Goal: Task Accomplishment & Management: Complete application form

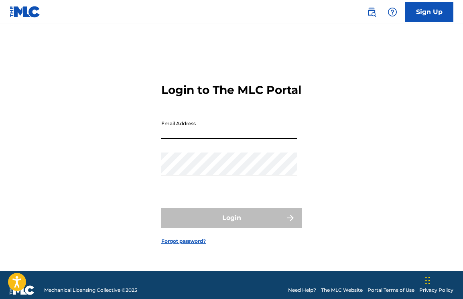
type input "[EMAIL_ADDRESS][DOMAIN_NAME]"
click at [231, 224] on button "Login" at bounding box center [231, 218] width 140 height 20
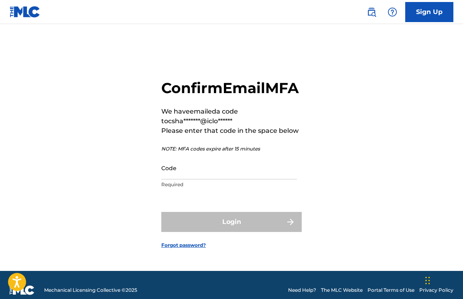
click at [220, 179] on input "Code" at bounding box center [228, 167] width 135 height 23
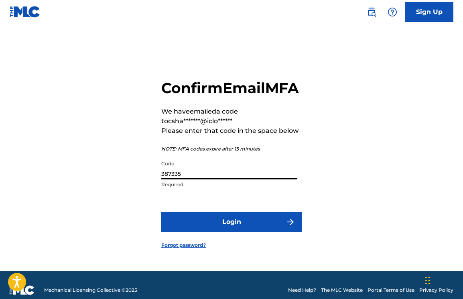
type input "387335"
click at [231, 230] on button "Login" at bounding box center [231, 222] width 140 height 20
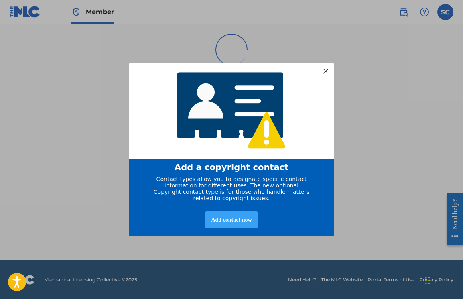
click at [243, 220] on div "Add contact now" at bounding box center [231, 219] width 53 height 17
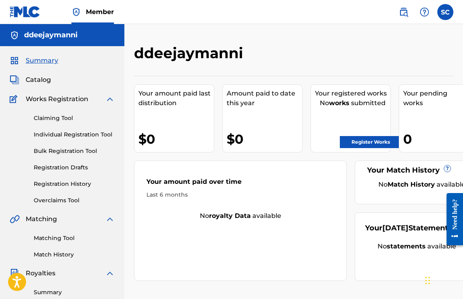
click at [368, 138] on link "Register Works" at bounding box center [370, 142] width 62 height 12
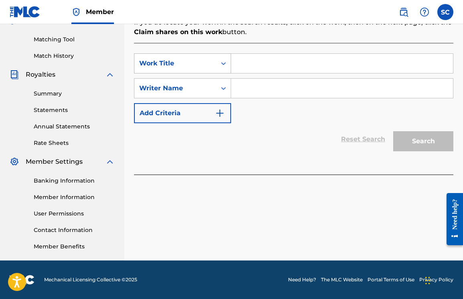
scroll to position [198, 0]
click at [210, 67] on div "Work Title" at bounding box center [175, 64] width 72 height 10
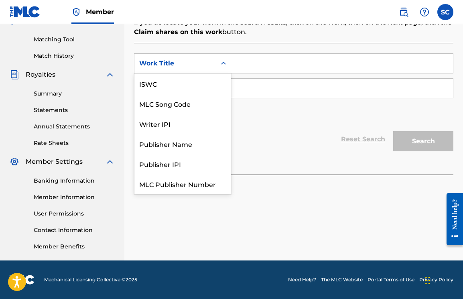
scroll to position [20, 0]
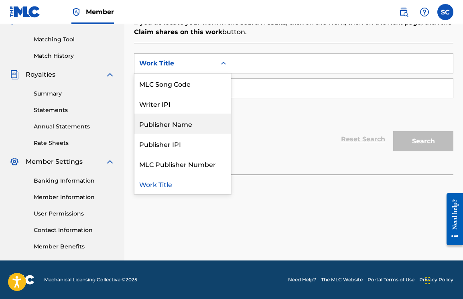
click at [280, 156] on div "SearchWithCriteriac4d38961-625e-4a28-be2d-42d5eba986a9 Publisher Name, 4 of 7. …" at bounding box center [293, 108] width 319 height 131
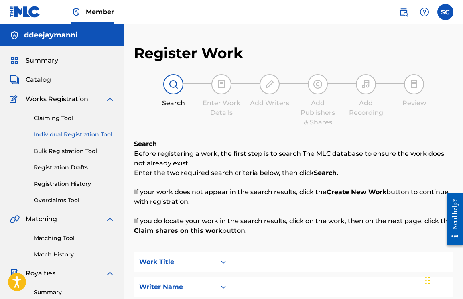
scroll to position [0, 0]
click at [110, 95] on img at bounding box center [110, 99] width 10 height 10
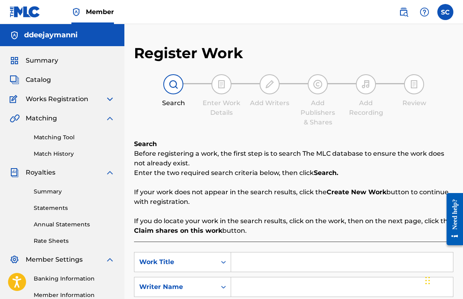
click at [51, 67] on div "Summary Catalog Works Registration Claiming Tool Individual Registration Tool B…" at bounding box center [62, 202] width 124 height 312
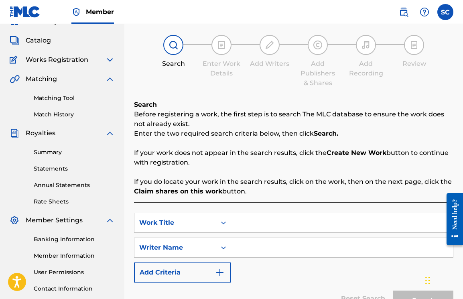
scroll to position [54, 0]
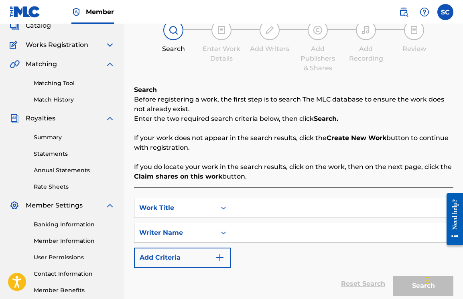
click at [46, 137] on link "Summary" at bounding box center [74, 137] width 81 height 8
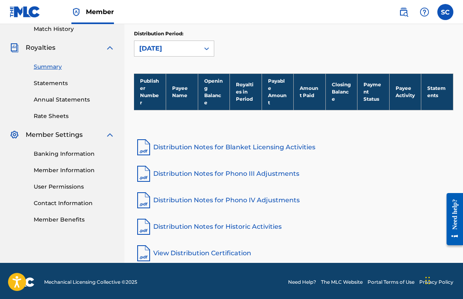
scroll to position [127, 0]
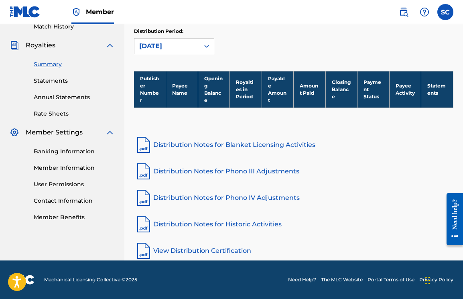
click at [51, 81] on link "Statements" at bounding box center [74, 81] width 81 height 8
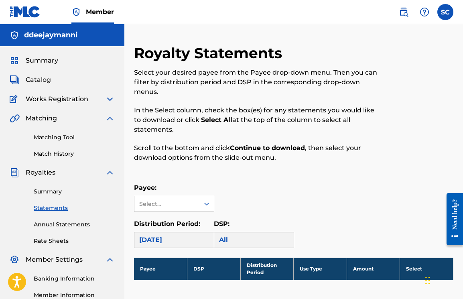
click at [42, 99] on span "Works Registration" at bounding box center [57, 99] width 63 height 10
click at [110, 96] on img at bounding box center [110, 99] width 10 height 10
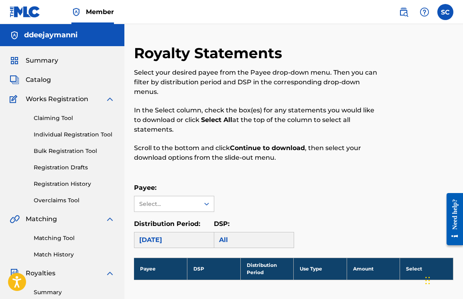
click at [57, 116] on link "Claiming Tool" at bounding box center [74, 118] width 81 height 8
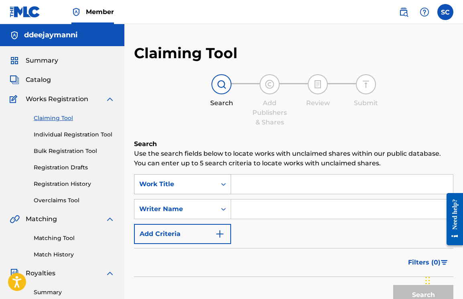
click at [227, 183] on div "Work Title" at bounding box center [182, 184] width 97 height 20
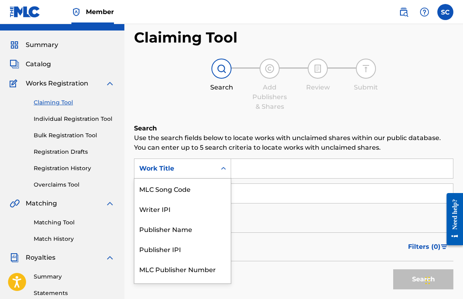
scroll to position [16, 0]
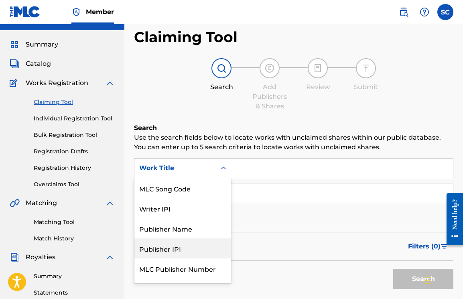
click at [302, 233] on div "Filters ( 0 )" at bounding box center [293, 246] width 319 height 29
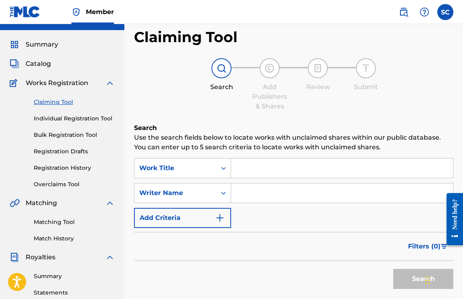
click at [256, 174] on input "Search Form" at bounding box center [342, 167] width 222 height 19
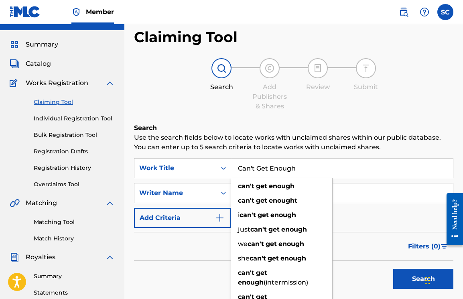
type input "Can't Get Enough"
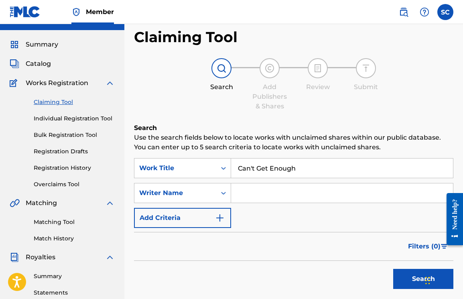
click at [337, 192] on input "Search Form" at bounding box center [342, 192] width 222 height 19
type input "[PERSON_NAME]"
click at [412, 280] on button "Search" at bounding box center [423, 279] width 60 height 20
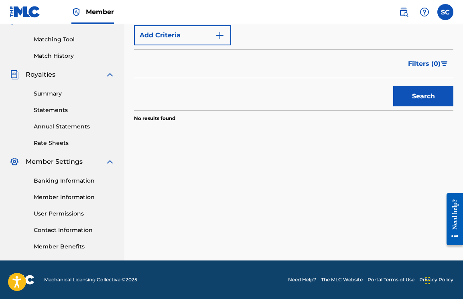
scroll to position [198, 0]
click at [400, 97] on button "Search" at bounding box center [423, 96] width 60 height 20
click at [454, 199] on div "Need help?" at bounding box center [454, 213] width 11 height 30
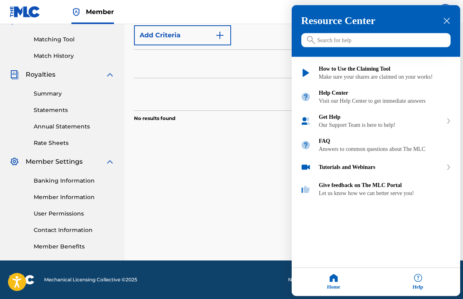
click at [446, 11] on div "Resource Center" at bounding box center [375, 31] width 168 height 52
click at [444, 18] on icon "close resource center" at bounding box center [446, 21] width 6 height 6
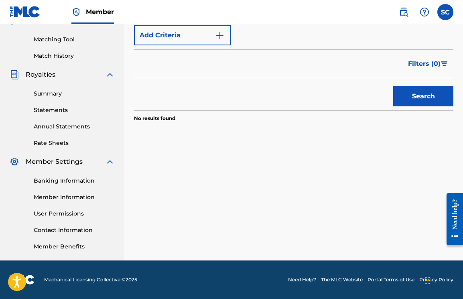
scroll to position [101, 0]
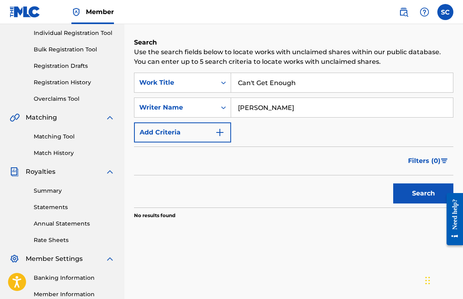
click at [222, 132] on img "Search Form" at bounding box center [220, 132] width 10 height 10
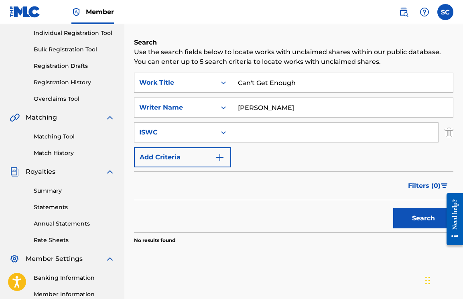
click at [444, 131] on img "Search Form" at bounding box center [448, 132] width 9 height 20
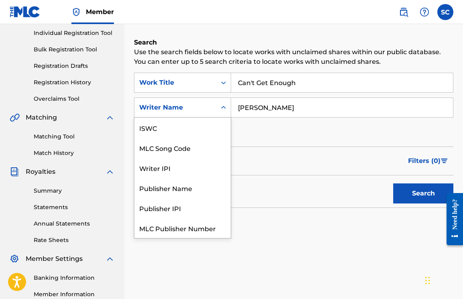
click at [189, 103] on div "Writer Name" at bounding box center [175, 108] width 72 height 10
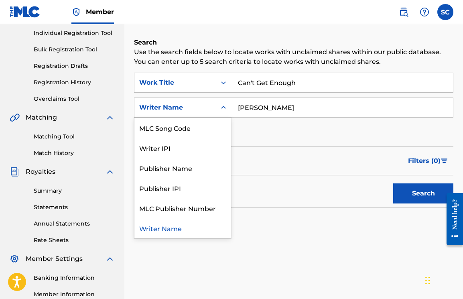
click at [189, 103] on div "Writer Name" at bounding box center [175, 108] width 72 height 10
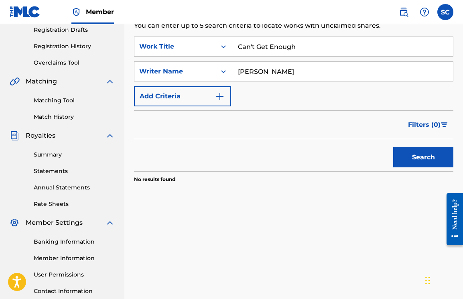
scroll to position [197, 0]
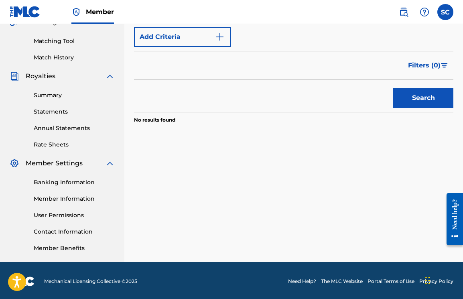
click at [400, 100] on button "Search" at bounding box center [423, 98] width 60 height 20
click at [412, 67] on span "Filters ( 0 )" at bounding box center [424, 66] width 32 height 10
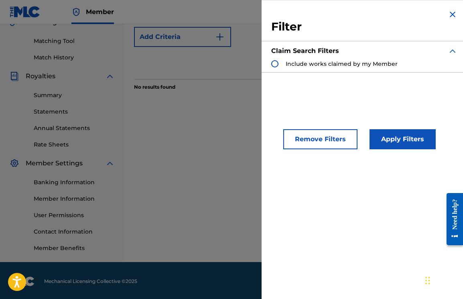
click at [452, 13] on img "Search Form" at bounding box center [452, 15] width 10 height 10
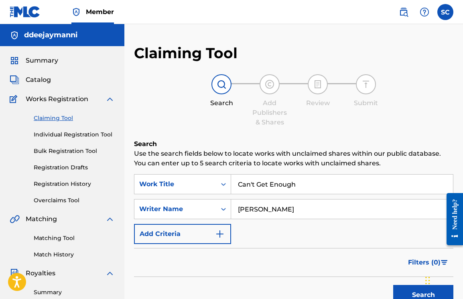
scroll to position [0, 0]
click at [55, 99] on span "Works Registration" at bounding box center [57, 99] width 63 height 10
click at [216, 83] on img at bounding box center [221, 84] width 10 height 10
drag, startPoint x: 312, startPoint y: 209, endPoint x: 191, endPoint y: 179, distance: 124.8
click at [191, 179] on div "SearchWithCriteria366b0a59-5c22-4aa1-b292-91cae232f58d Work Title Can't Get Eno…" at bounding box center [293, 209] width 319 height 70
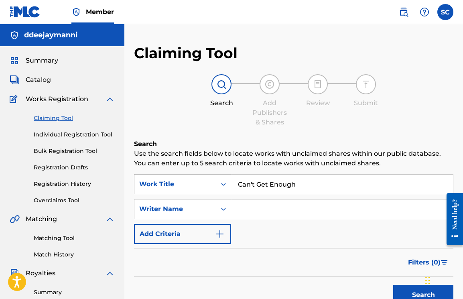
click at [423, 295] on button "Search" at bounding box center [423, 295] width 60 height 20
click at [216, 85] on div at bounding box center [221, 84] width 20 height 20
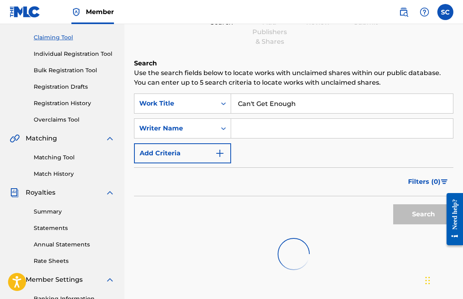
scroll to position [8, 0]
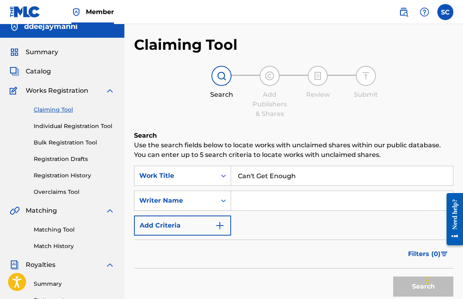
click at [60, 108] on link "Claiming Tool" at bounding box center [74, 109] width 81 height 8
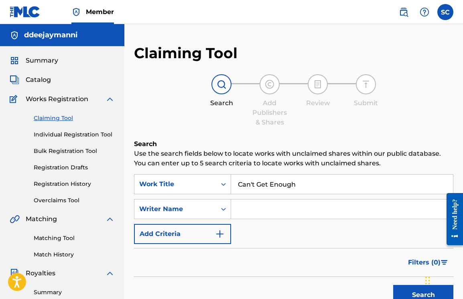
scroll to position [87, 0]
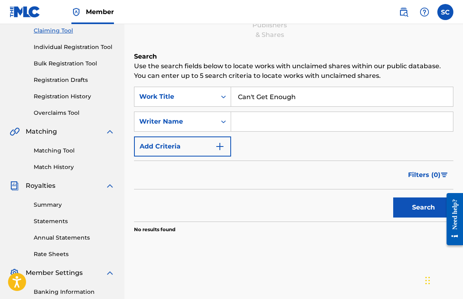
click at [417, 207] on button "Search" at bounding box center [423, 207] width 60 height 20
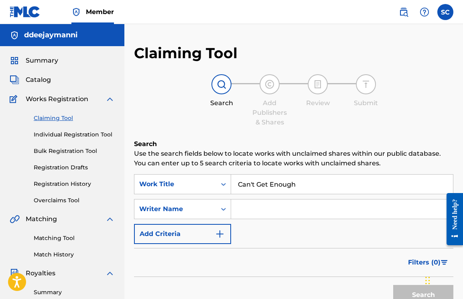
scroll to position [0, 0]
click at [40, 77] on span "Catalog" at bounding box center [38, 80] width 25 height 10
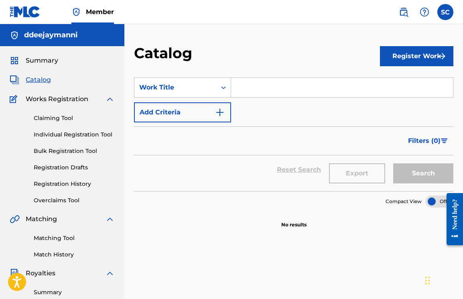
click at [387, 54] on button "Register Work" at bounding box center [416, 56] width 73 height 20
click at [393, 81] on link "Individual" at bounding box center [416, 82] width 73 height 19
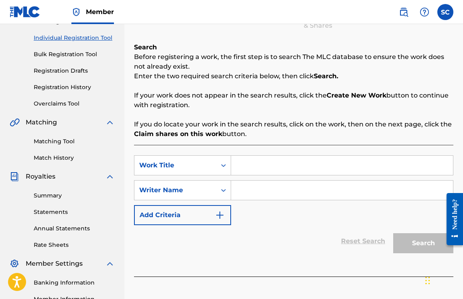
scroll to position [105, 0]
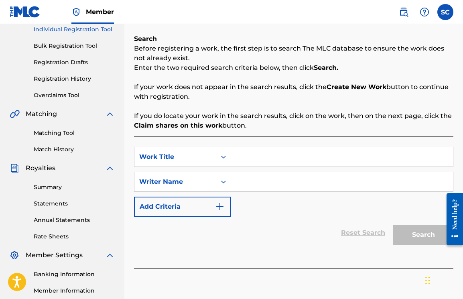
click at [258, 155] on input "Search Form" at bounding box center [342, 156] width 222 height 19
type input "Can't Get Enough"
click at [259, 180] on input "Search Form" at bounding box center [342, 181] width 222 height 19
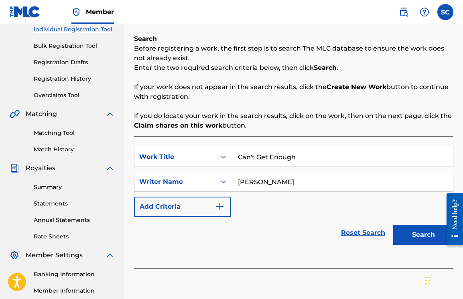
type input "[PERSON_NAME]"
click at [401, 232] on button "Search" at bounding box center [423, 234] width 60 height 20
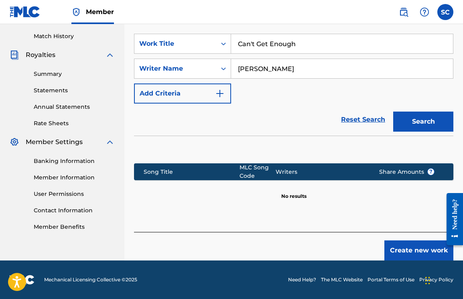
scroll to position [218, 0]
click at [413, 242] on button "Create new work" at bounding box center [418, 250] width 69 height 20
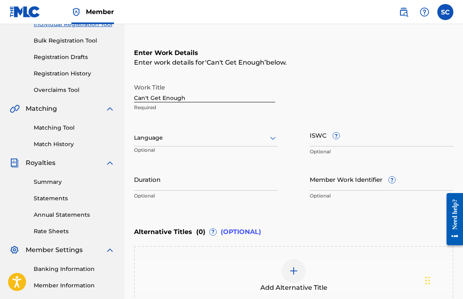
scroll to position [122, 0]
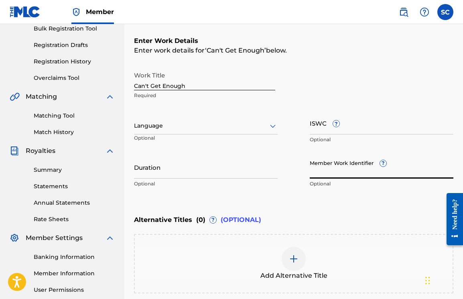
click at [336, 167] on input "Member Work Identifier ?" at bounding box center [380, 167] width 143 height 23
click at [188, 175] on input "Duration" at bounding box center [205, 167] width 143 height 23
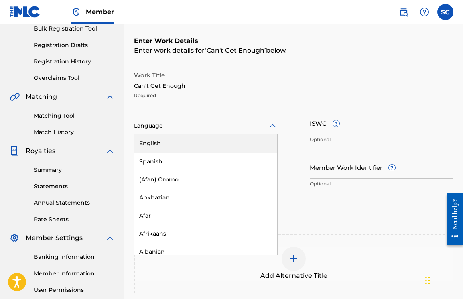
click at [181, 120] on div "Language" at bounding box center [205, 125] width 143 height 17
click at [172, 147] on div "English" at bounding box center [205, 143] width 143 height 18
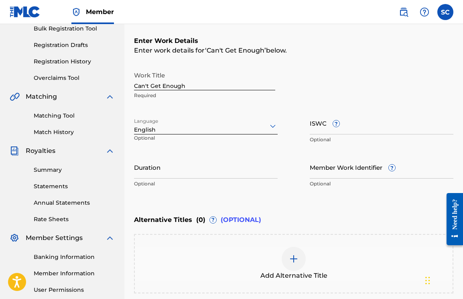
click at [329, 124] on input "ISWC ?" at bounding box center [380, 122] width 143 height 23
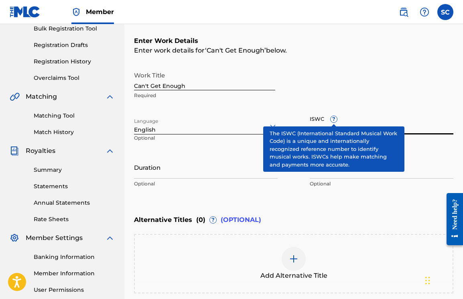
click at [333, 119] on div "ISWC ? Optional" at bounding box center [380, 129] width 143 height 36
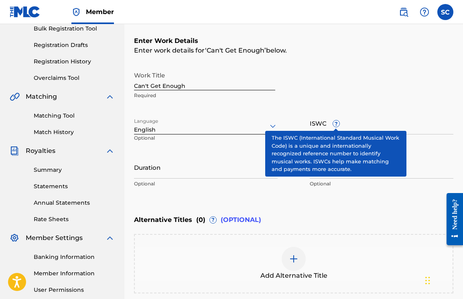
click at [333, 123] on span "?" at bounding box center [336, 123] width 6 height 6
click at [333, 123] on input "ISWC ?" at bounding box center [380, 122] width 143 height 23
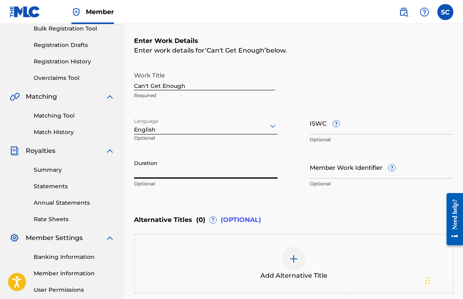
click at [229, 170] on input "Duration" at bounding box center [205, 167] width 143 height 23
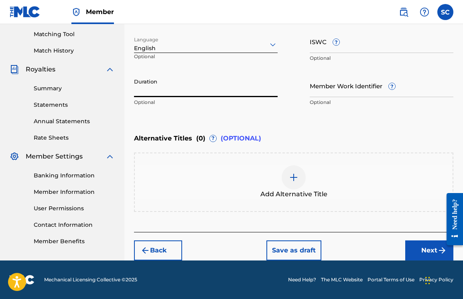
scroll to position [204, 0]
click at [169, 117] on div "Enter Work Details Enter work details for ‘ Can't Get Enough ’ below. Work Titl…" at bounding box center [293, 32] width 319 height 194
click at [422, 250] on button "Next" at bounding box center [429, 250] width 48 height 20
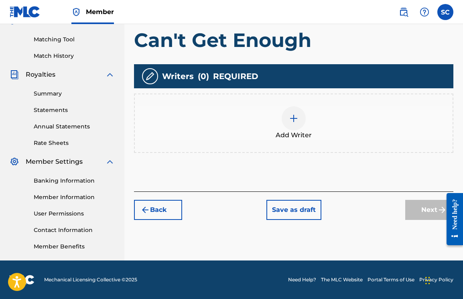
scroll to position [198, 0]
click at [293, 133] on span "Add Writer" at bounding box center [293, 135] width 36 height 10
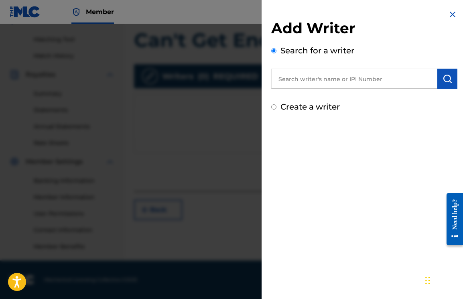
click at [295, 85] on input "text" at bounding box center [354, 79] width 166 height 20
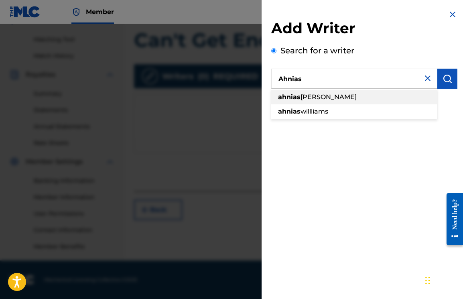
click at [311, 94] on span "[PERSON_NAME]" at bounding box center [328, 97] width 56 height 8
type input "[PERSON_NAME]"
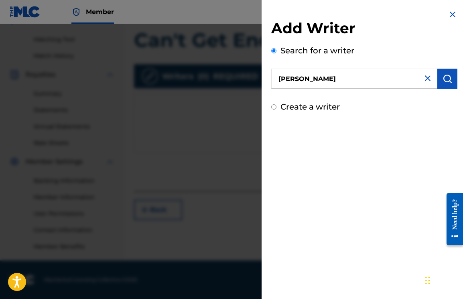
click at [446, 81] on img "submit" at bounding box center [447, 79] width 10 height 10
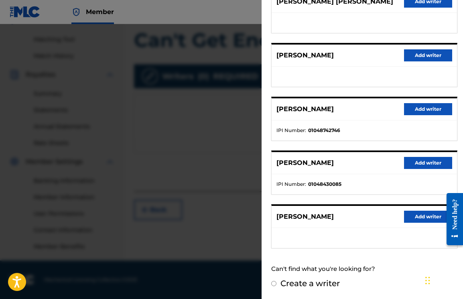
scroll to position [116, 0]
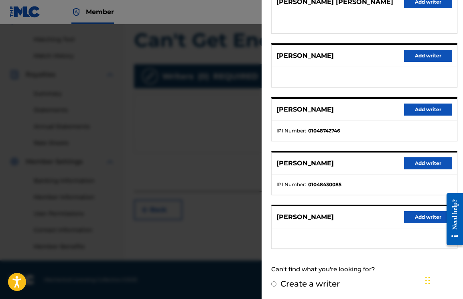
click at [413, 108] on button "Add writer" at bounding box center [428, 109] width 48 height 12
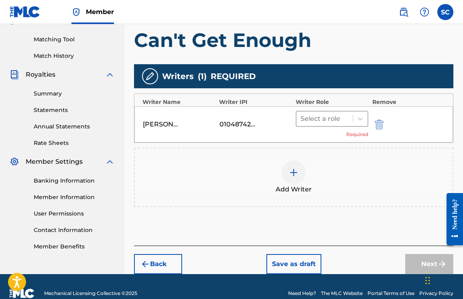
click at [314, 121] on div at bounding box center [324, 118] width 48 height 11
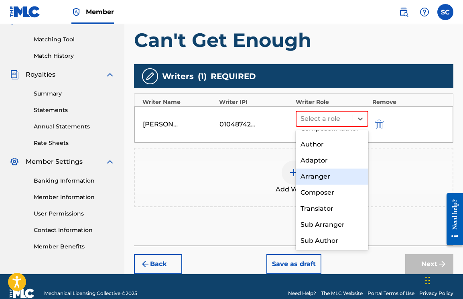
scroll to position [0, 0]
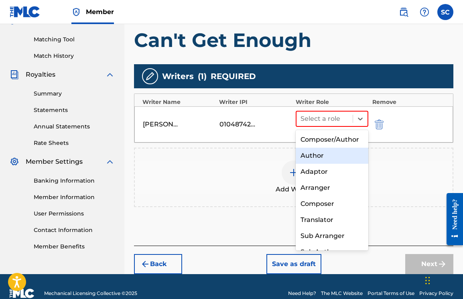
click at [315, 161] on div "Author" at bounding box center [331, 155] width 73 height 16
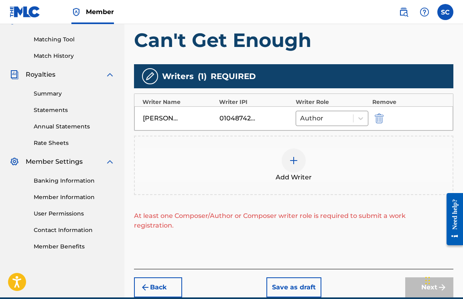
click at [286, 165] on div at bounding box center [293, 160] width 24 height 24
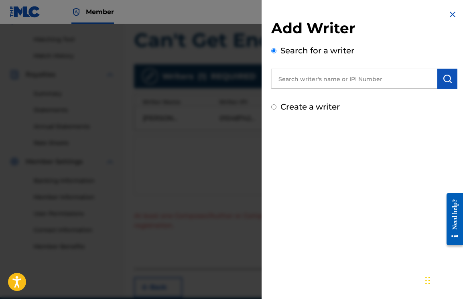
click at [212, 138] on div at bounding box center [231, 173] width 463 height 299
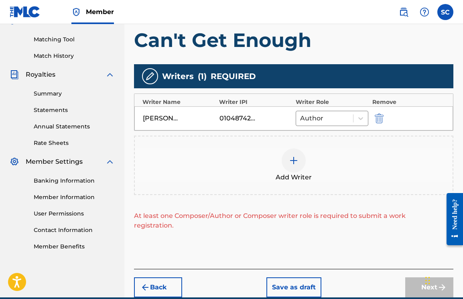
click at [293, 162] on img at bounding box center [294, 161] width 10 height 10
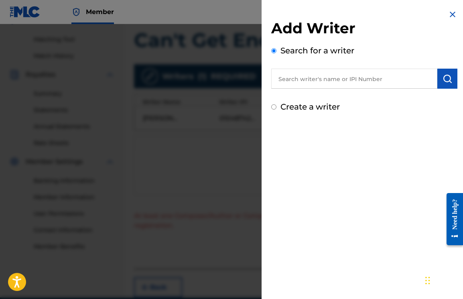
click at [219, 132] on div at bounding box center [231, 173] width 463 height 299
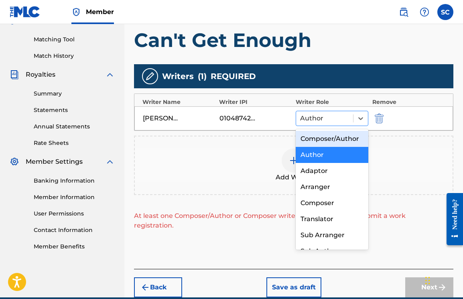
click at [309, 114] on div at bounding box center [324, 118] width 49 height 11
click at [323, 147] on div "Composer/Author" at bounding box center [331, 139] width 73 height 16
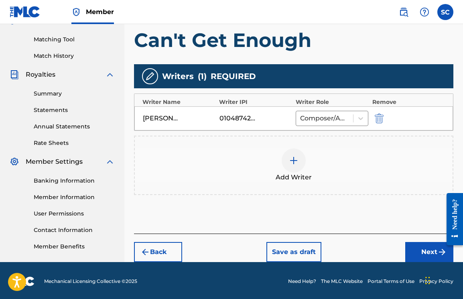
click at [294, 164] on img at bounding box center [294, 161] width 10 height 10
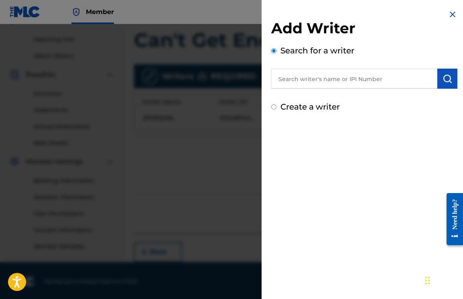
click at [337, 76] on input "text" at bounding box center [354, 79] width 166 height 20
type input "Deejaymanni"
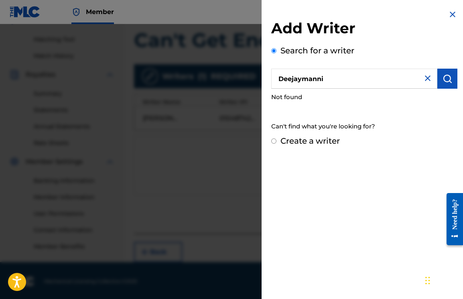
click at [271, 140] on input "Create a writer" at bounding box center [273, 140] width 5 height 5
radio input "false"
radio input "true"
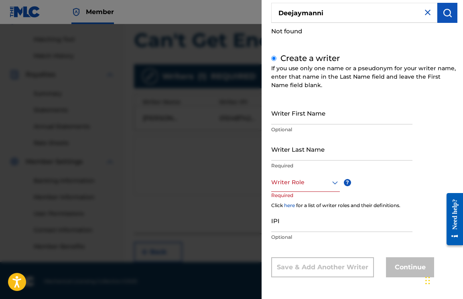
scroll to position [65, 0]
click at [329, 131] on p "Optional" at bounding box center [341, 129] width 141 height 7
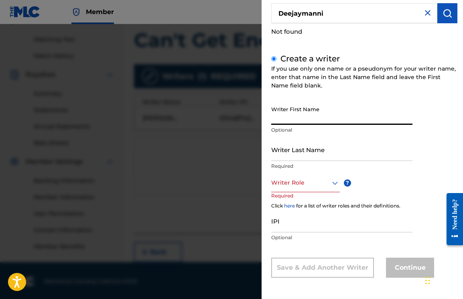
click at [327, 121] on input "Writer First Name" at bounding box center [341, 113] width 141 height 23
type input "[PERSON_NAME]"
click at [335, 149] on input "Writer Last Name" at bounding box center [341, 149] width 141 height 23
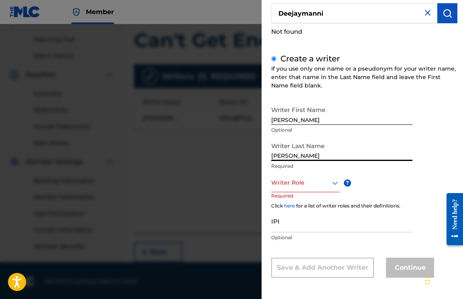
type input "[PERSON_NAME]"
click at [326, 183] on div at bounding box center [305, 183] width 69 height 10
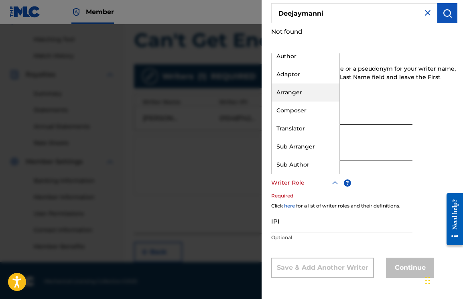
scroll to position [0, 0]
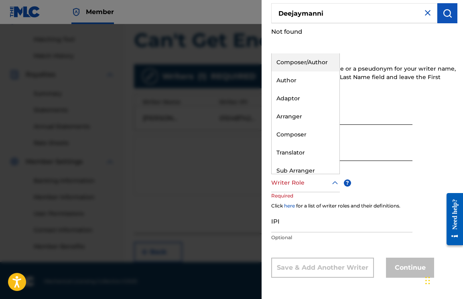
click at [289, 64] on div "Composer/Author" at bounding box center [305, 62] width 68 height 18
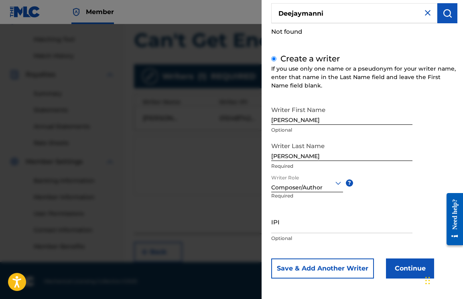
click at [299, 226] on input "IPI" at bounding box center [341, 221] width 141 height 23
paste input "01293198129"
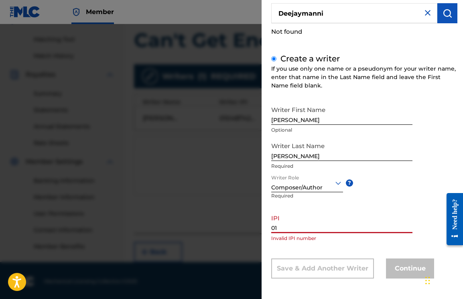
type input "0"
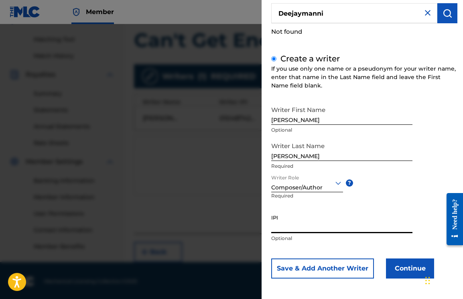
paste input "01293198129"
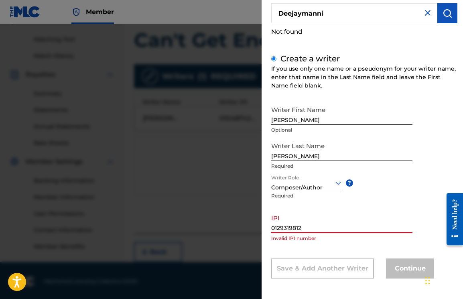
type input "01293198129"
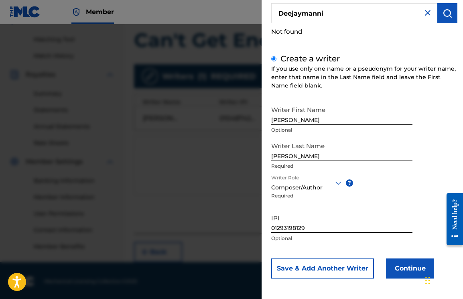
click at [404, 265] on button "Continue" at bounding box center [410, 268] width 48 height 20
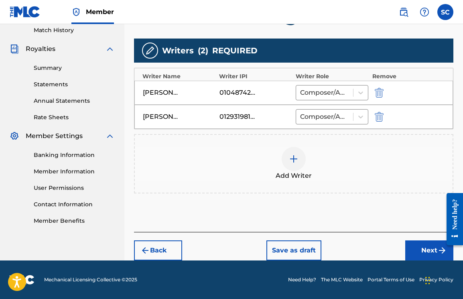
scroll to position [224, 0]
click at [420, 248] on button "Next" at bounding box center [429, 250] width 48 height 20
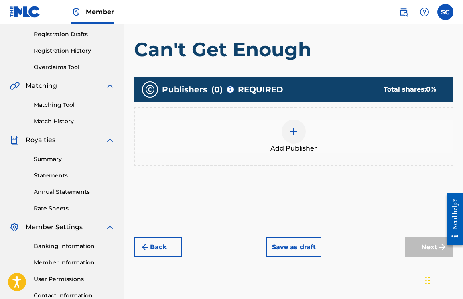
scroll to position [126, 0]
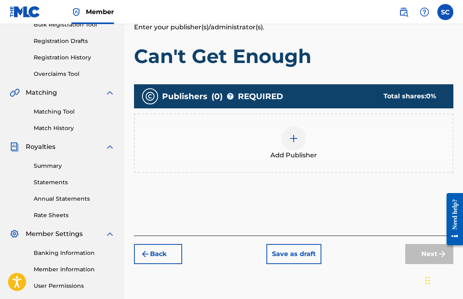
click at [292, 144] on div at bounding box center [293, 138] width 24 height 24
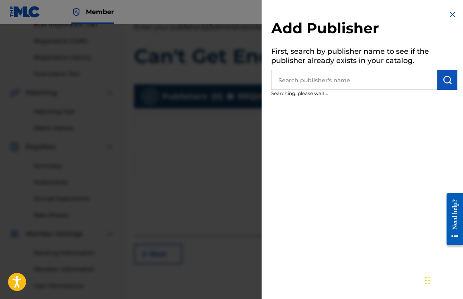
click at [313, 82] on input "text" at bounding box center [354, 80] width 166 height 20
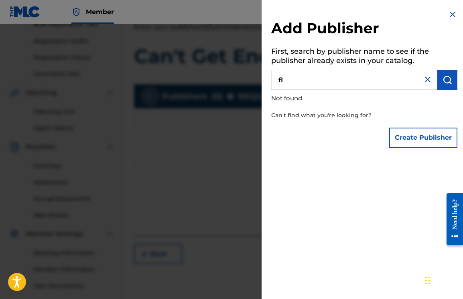
type input "f"
click at [444, 17] on div "Add Publisher First, search by publisher name to see if the publisher already e…" at bounding box center [363, 80] width 205 height 161
click at [403, 72] on input "text" at bounding box center [354, 80] width 166 height 20
type input "a"
click at [442, 12] on div "Add Publisher First, search by publisher name to see if the publisher already e…" at bounding box center [363, 80] width 205 height 161
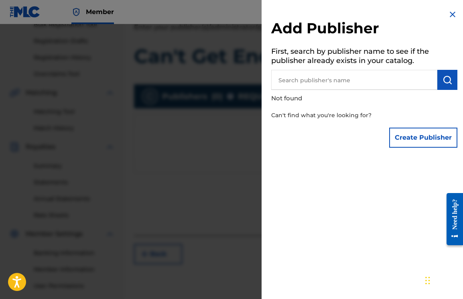
click at [452, 12] on img at bounding box center [452, 15] width 10 height 10
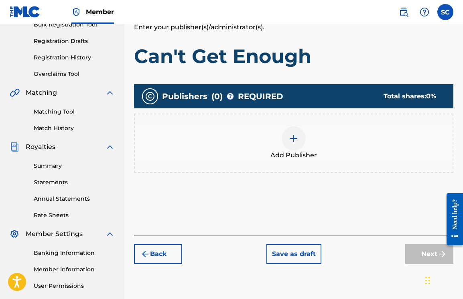
click at [269, 95] on span "REQUIRED" at bounding box center [260, 96] width 45 height 12
click at [154, 96] on img at bounding box center [150, 96] width 10 height 10
click at [298, 135] on div at bounding box center [293, 138] width 24 height 24
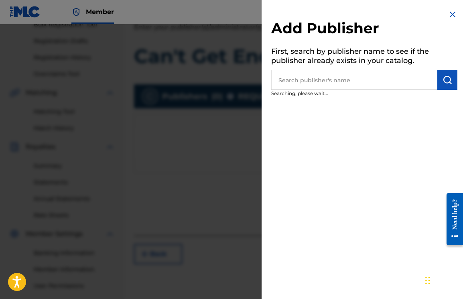
click at [296, 77] on input "text" at bounding box center [354, 80] width 166 height 20
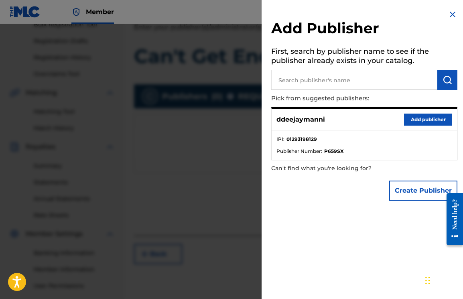
click at [422, 117] on button "Add publisher" at bounding box center [428, 119] width 48 height 12
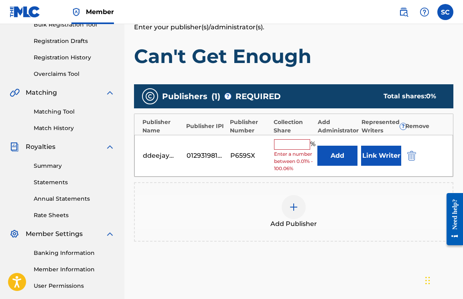
click at [287, 141] on input "text" at bounding box center [292, 144] width 36 height 10
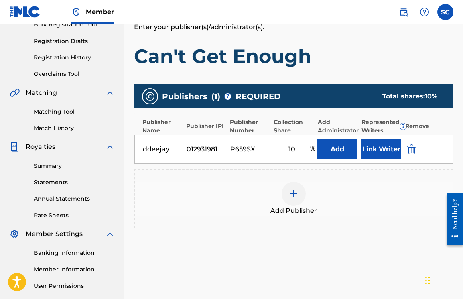
type input "1"
type input "50"
click at [305, 195] on div at bounding box center [293, 194] width 24 height 24
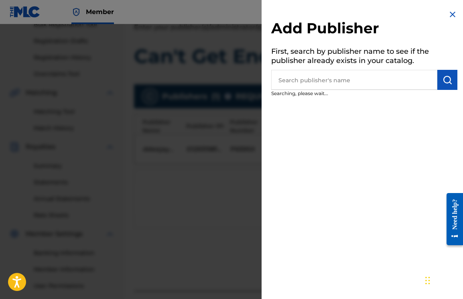
click at [343, 86] on input "text" at bounding box center [354, 80] width 166 height 20
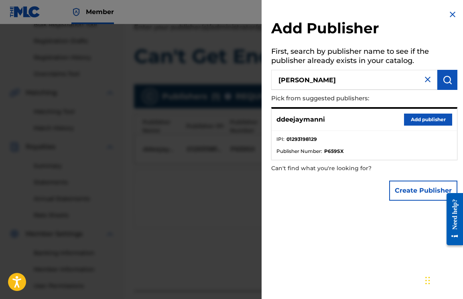
type input "[PERSON_NAME]"
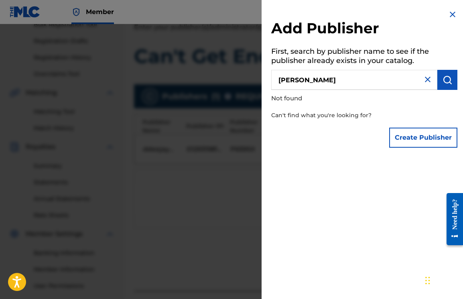
click at [442, 75] on img "submit" at bounding box center [447, 80] width 10 height 10
click at [429, 76] on img at bounding box center [427, 80] width 10 height 10
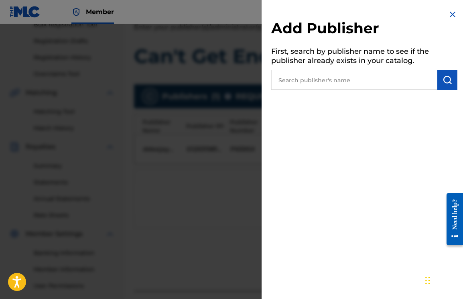
click at [447, 19] on img at bounding box center [452, 15] width 10 height 10
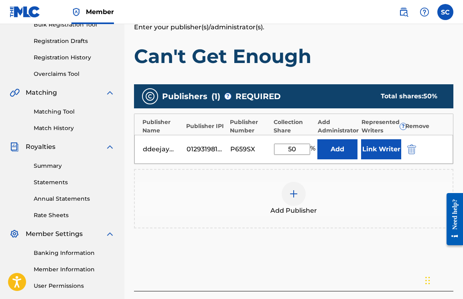
click at [283, 188] on div at bounding box center [293, 194] width 24 height 24
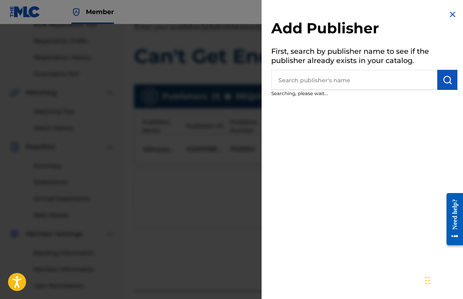
click at [359, 81] on input "text" at bounding box center [354, 80] width 166 height 20
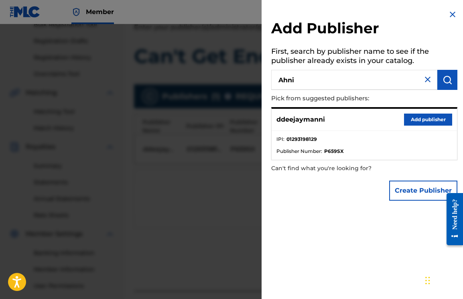
type input "Ahni"
click at [442, 5] on div "Add Publisher First, search by publisher name to see if the publisher already e…" at bounding box center [363, 107] width 205 height 214
click at [453, 13] on img at bounding box center [452, 15] width 10 height 10
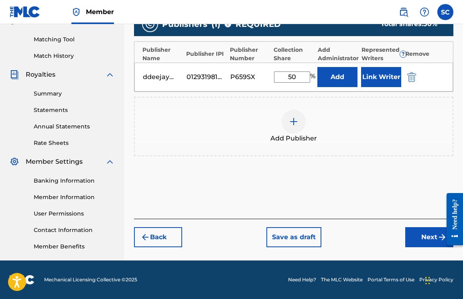
scroll to position [198, 0]
click at [175, 238] on button "Back" at bounding box center [158, 237] width 48 height 20
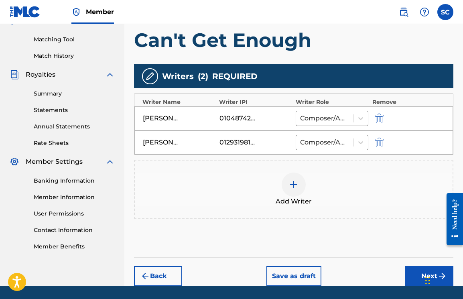
click at [252, 118] on div "01048742746" at bounding box center [237, 118] width 36 height 10
click at [320, 113] on div at bounding box center [324, 118] width 49 height 11
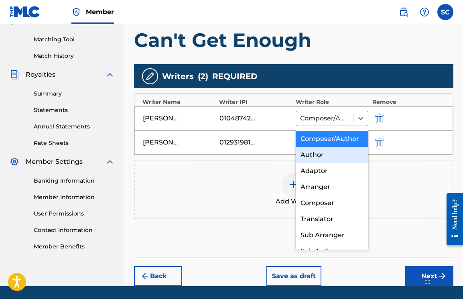
click at [249, 119] on div "01048742746" at bounding box center [237, 118] width 36 height 10
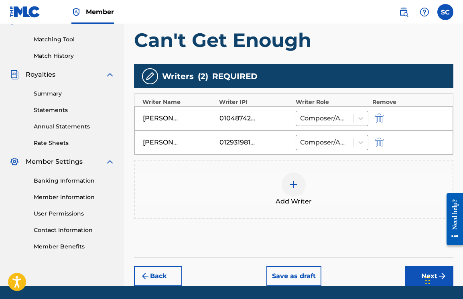
click at [238, 119] on div "01048742746" at bounding box center [237, 118] width 36 height 10
click at [291, 177] on div at bounding box center [293, 184] width 24 height 24
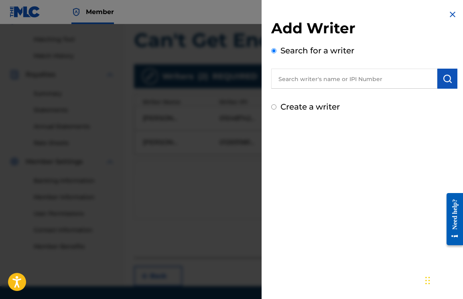
click at [315, 77] on input "text" at bounding box center [354, 79] width 166 height 20
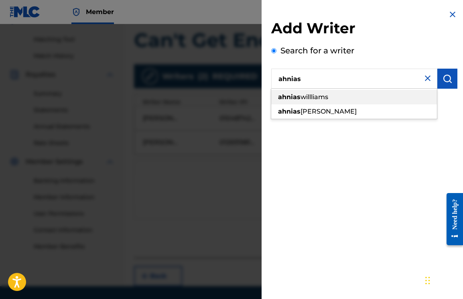
click at [304, 97] on span "willliams" at bounding box center [314, 97] width 28 height 8
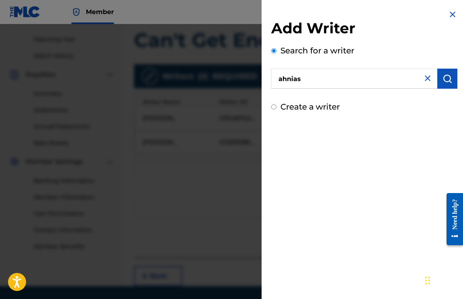
type input "ahnias willliams"
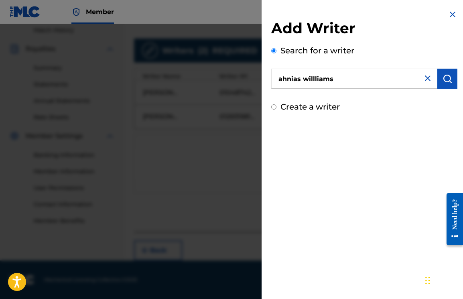
scroll to position [224, 0]
click at [442, 75] on img "submit" at bounding box center [447, 79] width 10 height 10
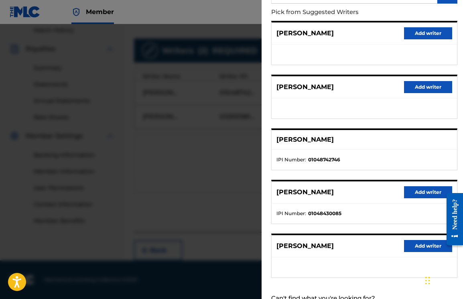
scroll to position [113, 0]
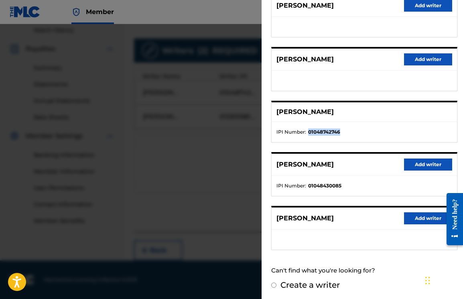
drag, startPoint x: 341, startPoint y: 130, endPoint x: 308, endPoint y: 130, distance: 33.3
click at [308, 130] on li "IPI Number : 01048742746" at bounding box center [364, 131] width 176 height 7
copy strong "01048742746"
click at [416, 164] on button "Add writer" at bounding box center [428, 164] width 48 height 12
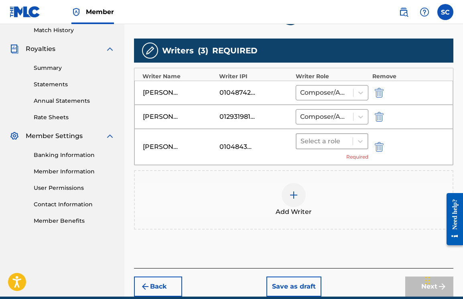
click at [313, 134] on div "Select a role" at bounding box center [324, 141] width 56 height 14
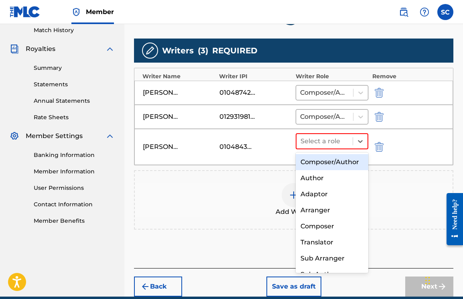
click at [321, 168] on div "Composer/Author" at bounding box center [331, 162] width 73 height 16
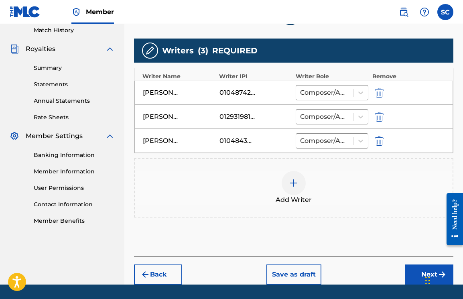
click at [412, 268] on button "Next" at bounding box center [429, 274] width 48 height 20
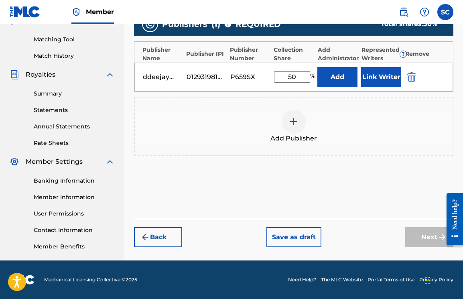
scroll to position [198, 0]
click at [301, 116] on div at bounding box center [293, 121] width 24 height 24
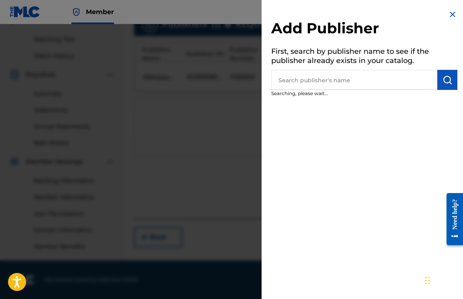
click at [325, 87] on input "text" at bounding box center [354, 80] width 166 height 20
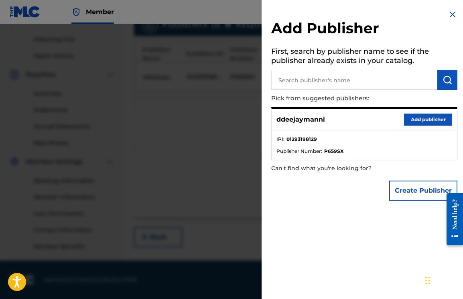
click at [408, 182] on button "Create Publisher" at bounding box center [423, 190] width 68 height 20
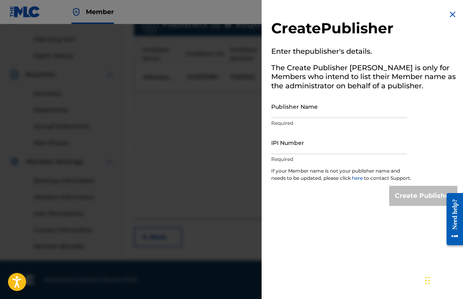
click at [307, 111] on input "Publisher Name" at bounding box center [338, 106] width 135 height 23
type input "[PERSON_NAME]"
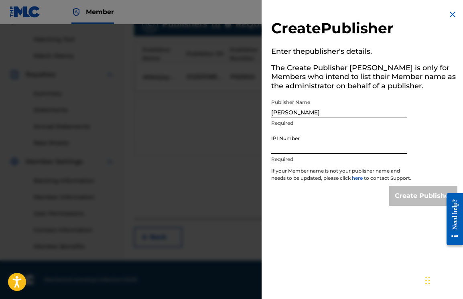
click at [301, 144] on input "IPI Number" at bounding box center [338, 142] width 135 height 23
paste input "01048742746"
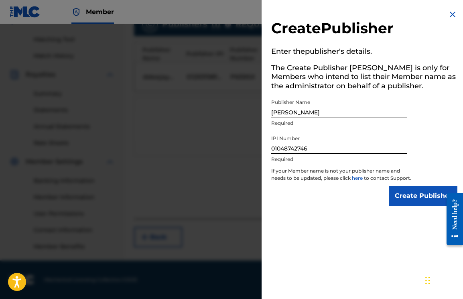
type input "01048742746"
click at [400, 202] on input "Create Publisher" at bounding box center [423, 196] width 68 height 20
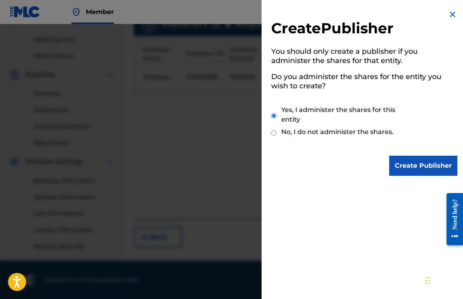
click at [418, 157] on input "Create Publisher" at bounding box center [423, 166] width 68 height 20
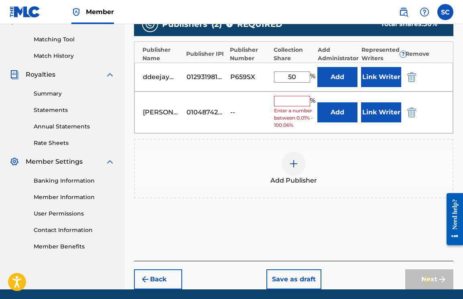
click at [284, 101] on input "text" at bounding box center [292, 101] width 36 height 10
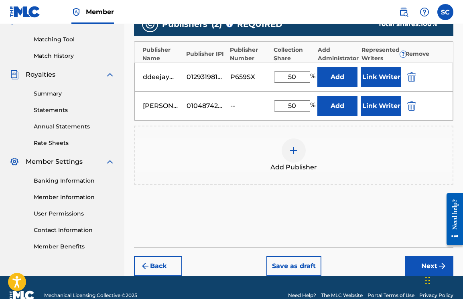
type input "50"
click at [411, 268] on button "Next" at bounding box center [429, 266] width 48 height 20
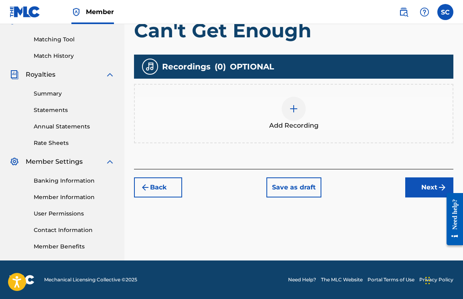
click at [130, 0] on nav "Member SC SC [PERSON_NAME] [EMAIL_ADDRESS][DOMAIN_NAME] Notification Preference…" at bounding box center [231, 12] width 463 height 24
click at [265, 122] on div "Add Recording" at bounding box center [293, 114] width 317 height 34
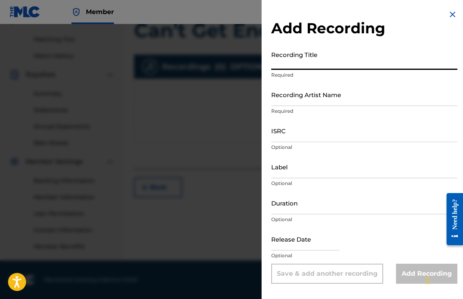
click at [305, 59] on input "Recording Title" at bounding box center [364, 58] width 186 height 23
click at [311, 94] on input "Recording Artist Name" at bounding box center [364, 94] width 186 height 23
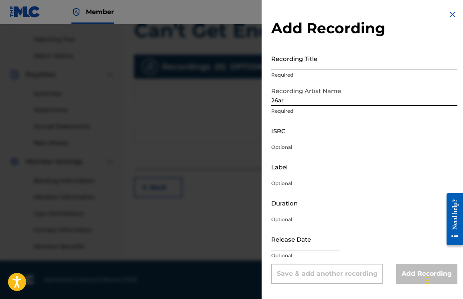
type input "26ar"
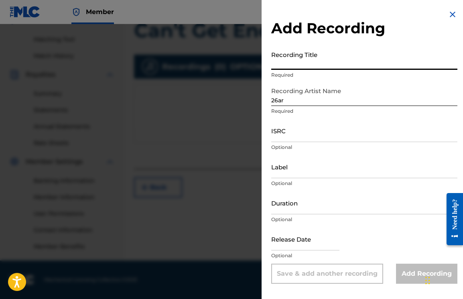
click at [295, 63] on input "Recording Title" at bounding box center [364, 58] width 186 height 23
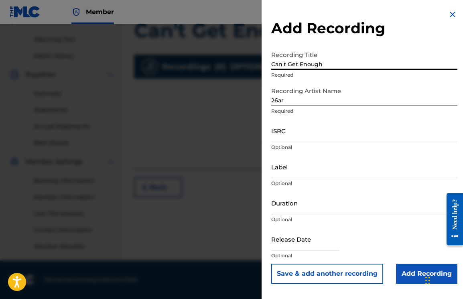
type input "Can't Get Enough"
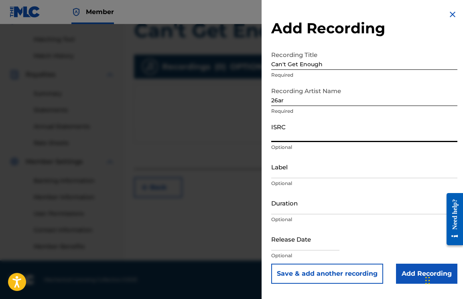
click at [293, 141] on input "ISRC" at bounding box center [364, 130] width 186 height 23
paste input "AUMEV2546067"
type input "AUMEV2546067"
click at [392, 0] on div "Add Recording Recording Title Can't Get Enough Required Recording Artist Name 2…" at bounding box center [363, 146] width 205 height 293
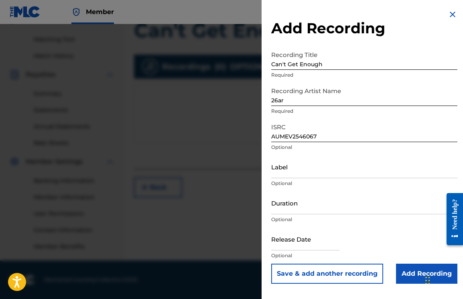
click at [310, 244] on input "text" at bounding box center [305, 238] width 68 height 23
select select "7"
select select "2025"
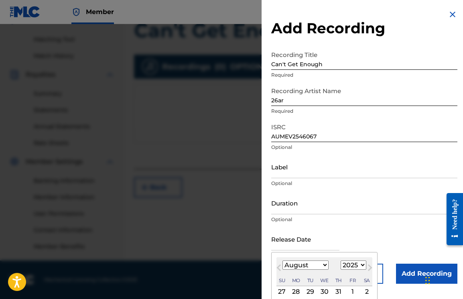
select select "2"
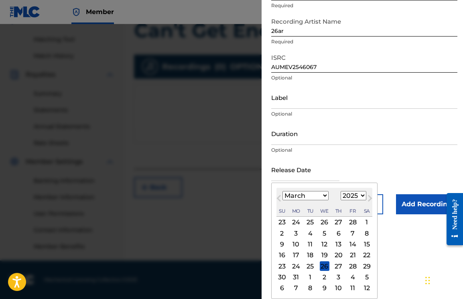
scroll to position [69, 0]
click at [347, 255] on div "21" at bounding box center [352, 255] width 10 height 10
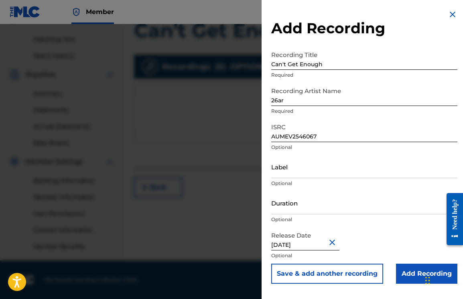
type input "[DATE]"
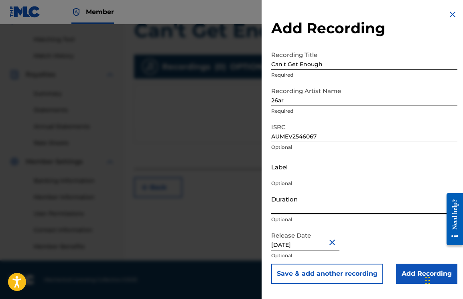
click at [291, 205] on input "Duration" at bounding box center [364, 202] width 186 height 23
type input "2"
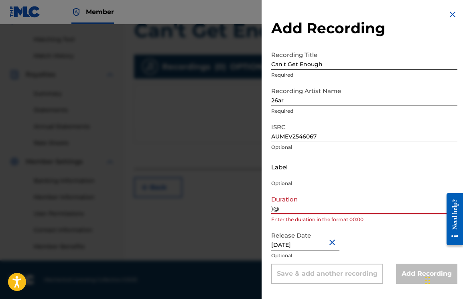
type input ")"
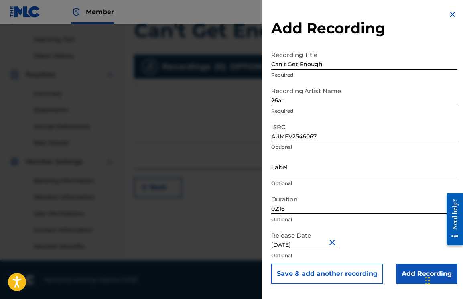
type input "02:16"
click at [404, 273] on input "Add Recording" at bounding box center [426, 273] width 61 height 20
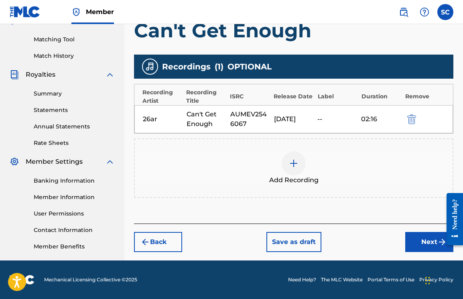
click at [411, 236] on button "Next" at bounding box center [429, 242] width 48 height 20
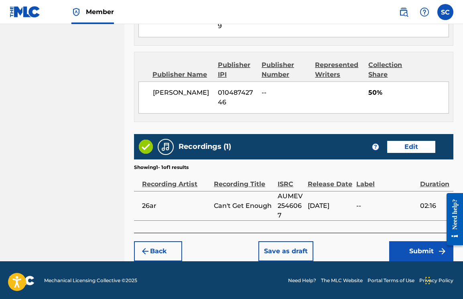
scroll to position [500, 0]
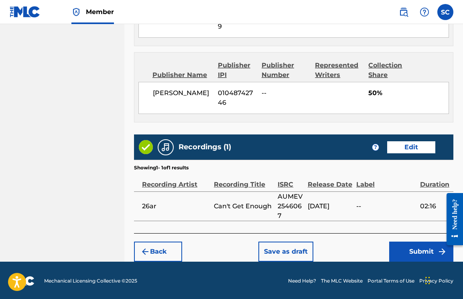
click at [403, 241] on button "Submit" at bounding box center [421, 251] width 64 height 20
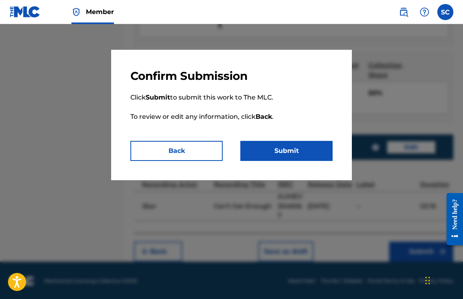
click at [278, 144] on button "Submit" at bounding box center [286, 151] width 92 height 20
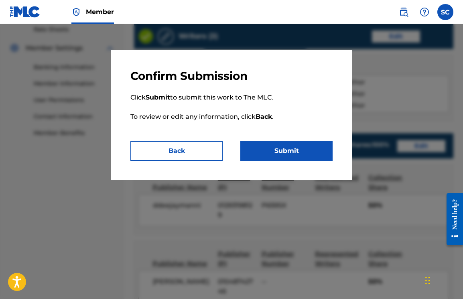
scroll to position [241, 0]
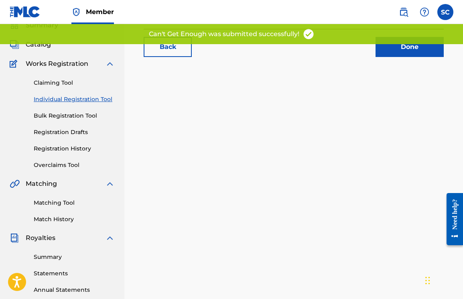
scroll to position [79, 0]
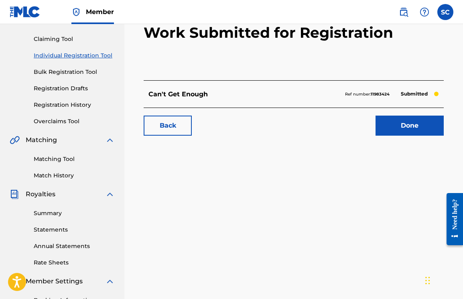
click at [65, 158] on link "Matching Tool" at bounding box center [74, 159] width 81 height 8
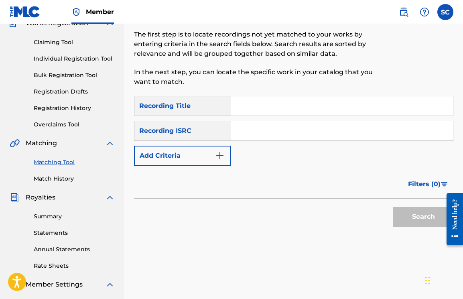
scroll to position [180, 0]
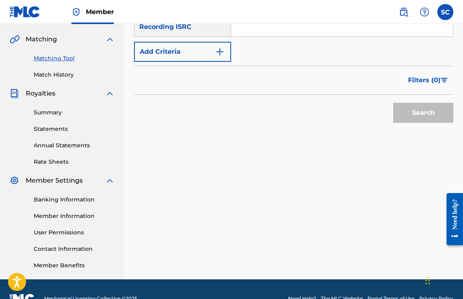
click at [56, 75] on link "Match History" at bounding box center [74, 75] width 81 height 8
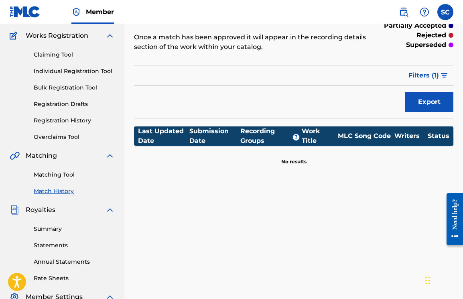
scroll to position [106, 0]
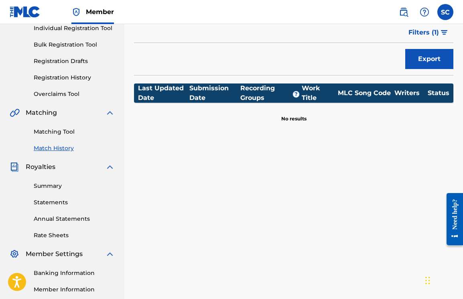
click at [51, 129] on link "Matching Tool" at bounding box center [74, 131] width 81 height 8
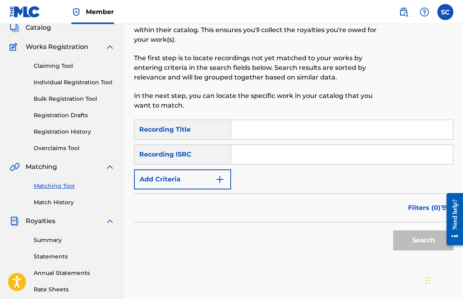
scroll to position [113, 0]
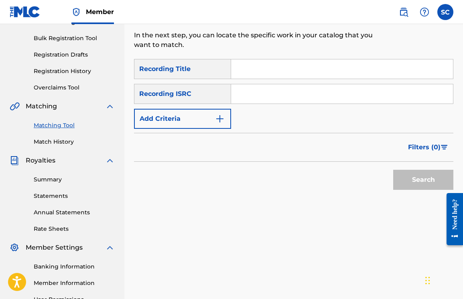
click at [253, 71] on input "Search Form" at bounding box center [342, 68] width 222 height 19
click at [252, 94] on input "Search Form" at bounding box center [342, 93] width 222 height 19
paste input "AUMEV2546067"
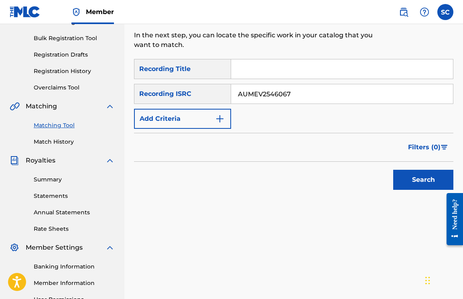
type input "AUMEV2546067"
click at [403, 174] on button "Search" at bounding box center [423, 180] width 60 height 20
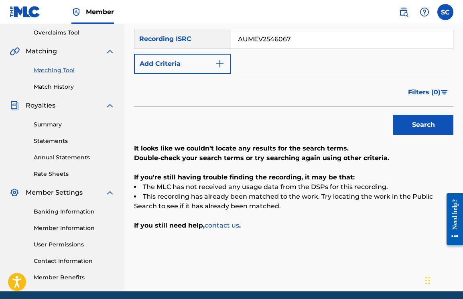
scroll to position [125, 0]
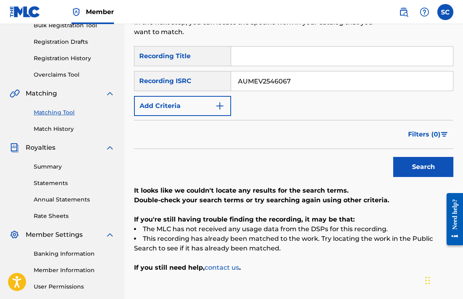
click at [74, 128] on link "Match History" at bounding box center [74, 129] width 81 height 8
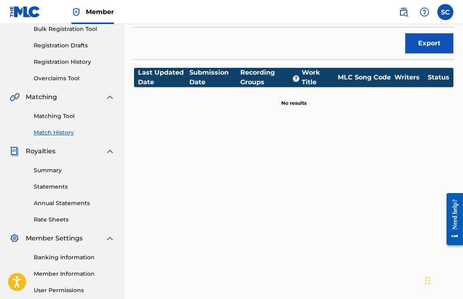
scroll to position [133, 0]
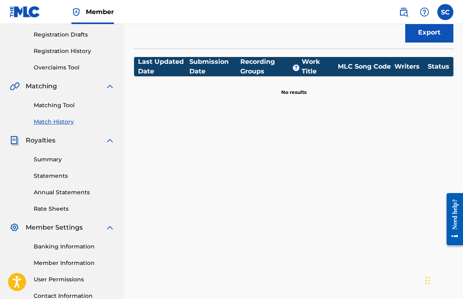
click at [63, 107] on link "Matching Tool" at bounding box center [74, 105] width 81 height 8
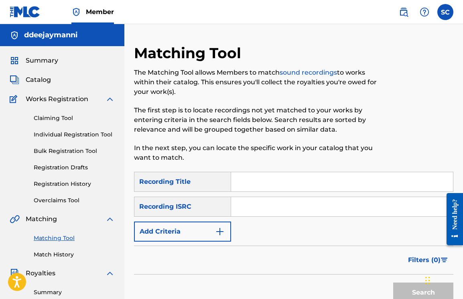
click at [247, 186] on input "Search Form" at bounding box center [342, 181] width 222 height 19
type input "2"
type input "Can't Get Enough"
click at [272, 199] on input "Search Form" at bounding box center [342, 206] width 222 height 19
paste input "AUMEV2546067"
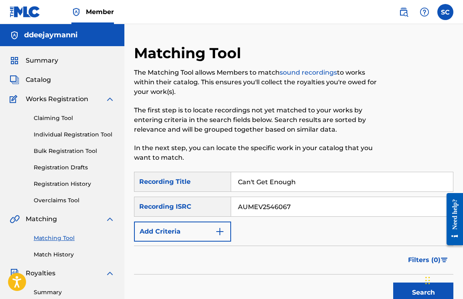
type input "AUMEV2546067"
click at [423, 292] on button "Search" at bounding box center [423, 292] width 60 height 20
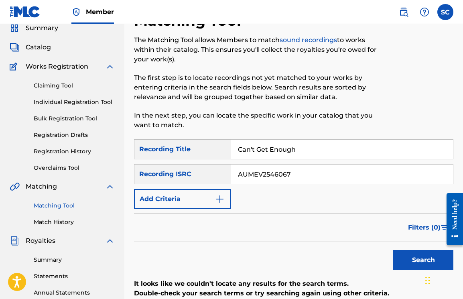
scroll to position [23, 0]
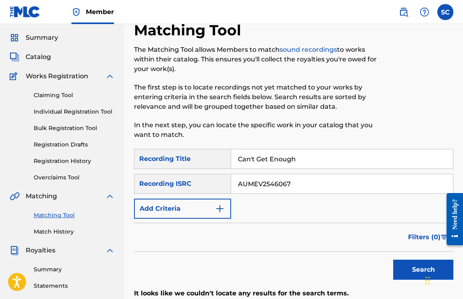
click at [43, 58] on span "Catalog" at bounding box center [38, 57] width 25 height 10
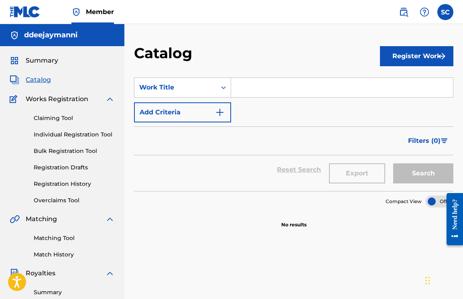
click at [54, 62] on span "Summary" at bounding box center [42, 61] width 32 height 10
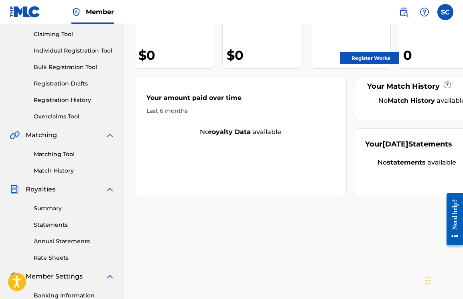
scroll to position [91, 0]
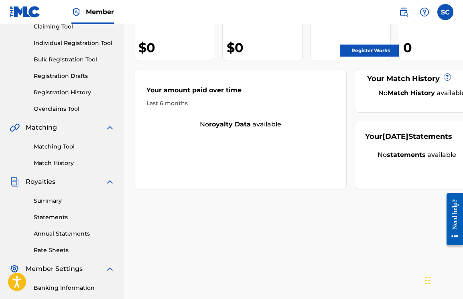
click at [356, 53] on link "Register Works" at bounding box center [370, 50] width 62 height 12
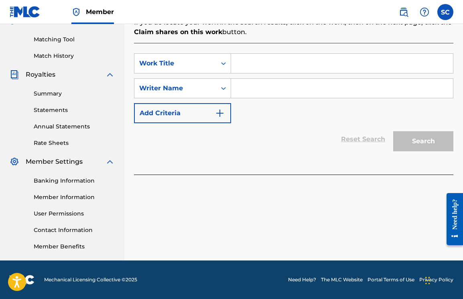
scroll to position [198, 0]
click at [71, 54] on link "Match History" at bounding box center [74, 56] width 81 height 8
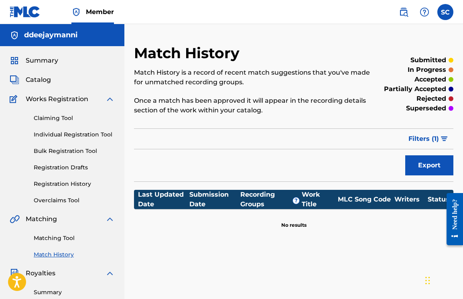
click at [77, 180] on link "Registration History" at bounding box center [74, 184] width 81 height 8
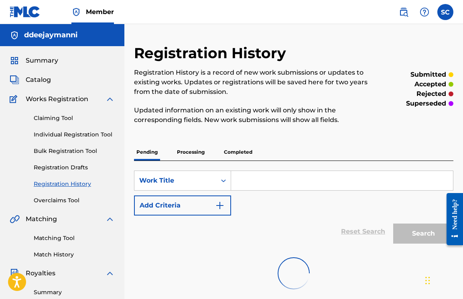
click at [77, 167] on link "Registration Drafts" at bounding box center [74, 167] width 81 height 8
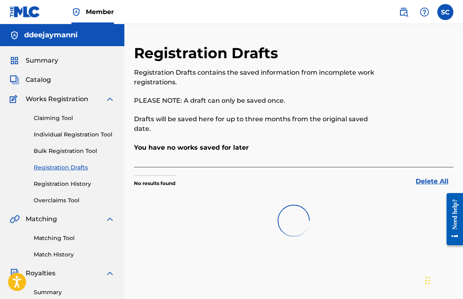
click at [75, 157] on div "Claiming Tool Individual Registration Tool Bulk Registration Tool Registration …" at bounding box center [62, 154] width 105 height 101
click at [62, 117] on link "Claiming Tool" at bounding box center [74, 118] width 81 height 8
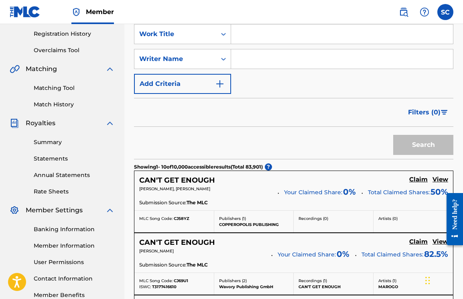
scroll to position [118, 0]
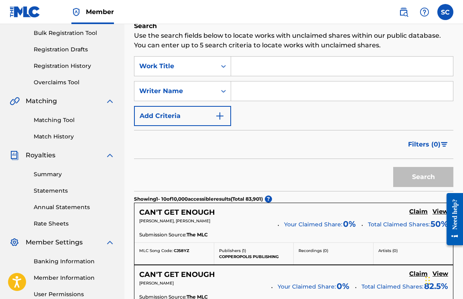
click at [204, 116] on button "Add Criteria" at bounding box center [182, 116] width 97 height 20
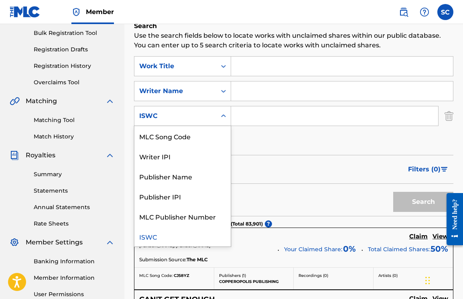
click at [204, 118] on div "ISWC" at bounding box center [175, 116] width 72 height 10
click at [257, 112] on input "Search Form" at bounding box center [334, 115] width 207 height 19
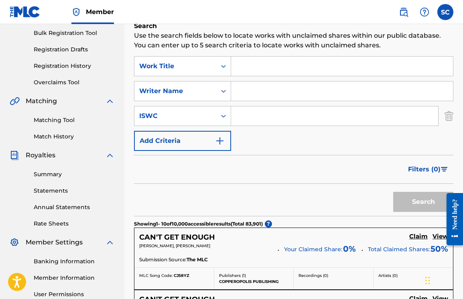
paste input "AUMEV2546067"
type input "A"
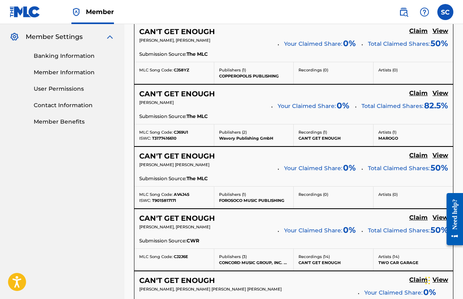
scroll to position [217, 0]
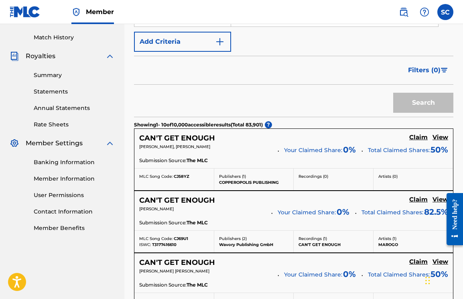
click at [426, 70] on span "Filters ( 0 )" at bounding box center [424, 70] width 32 height 10
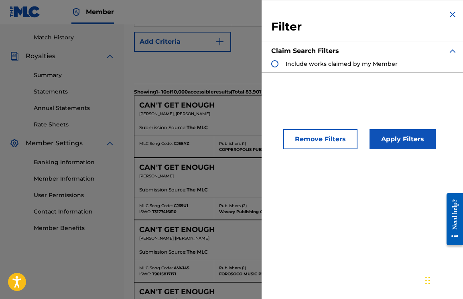
click at [230, 103] on div "CAN'T GET ENOUGH Claim View" at bounding box center [293, 105] width 309 height 9
click at [450, 15] on img "Search Form" at bounding box center [452, 15] width 10 height 10
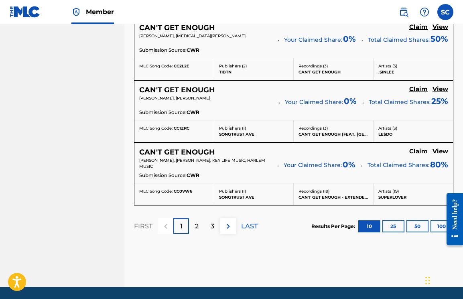
scroll to position [796, 0]
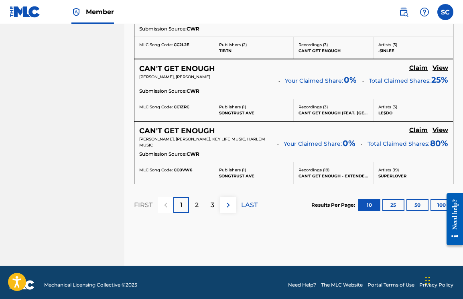
click at [434, 203] on button "100" at bounding box center [441, 205] width 22 height 12
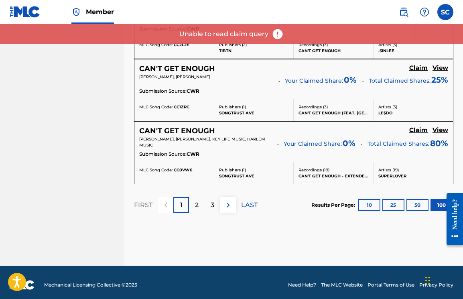
click at [196, 200] on p "2" at bounding box center [197, 205] width 4 height 10
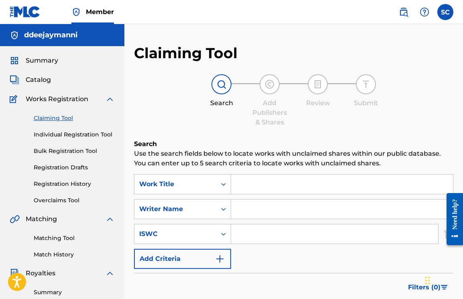
scroll to position [0, 0]
click at [105, 99] on img at bounding box center [110, 99] width 10 height 10
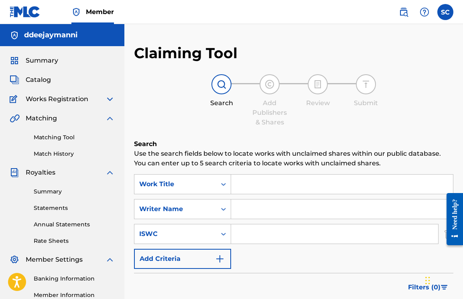
click at [49, 82] on span "Catalog" at bounding box center [38, 80] width 25 height 10
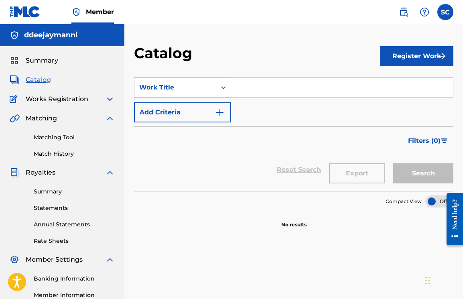
click at [211, 87] on div "Work Title" at bounding box center [175, 87] width 82 height 15
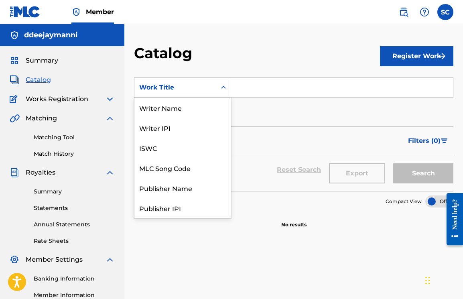
scroll to position [120, 0]
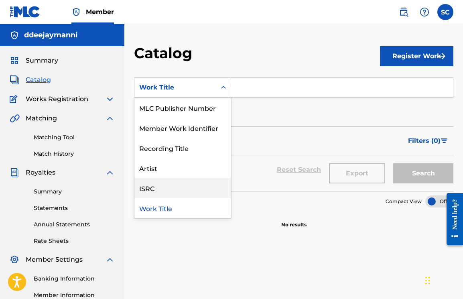
click at [175, 184] on div "ISRC" at bounding box center [182, 188] width 96 height 20
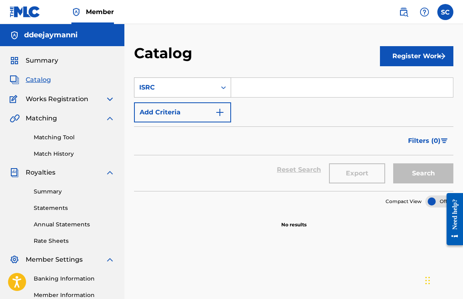
click at [197, 91] on div "ISRC" at bounding box center [175, 88] width 72 height 10
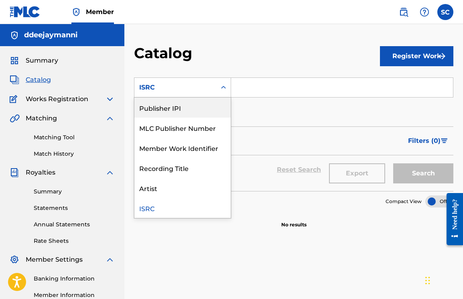
click at [174, 113] on div "Publisher IPI" at bounding box center [182, 107] width 96 height 20
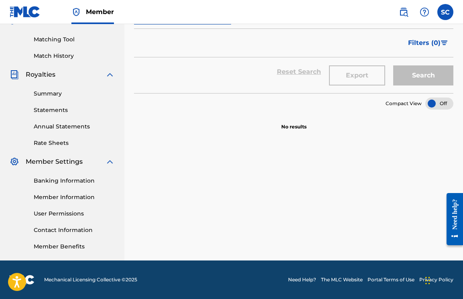
scroll to position [98, 0]
click at [73, 249] on link "Member Benefits" at bounding box center [74, 246] width 81 height 8
